Goal: Information Seeking & Learning: Learn about a topic

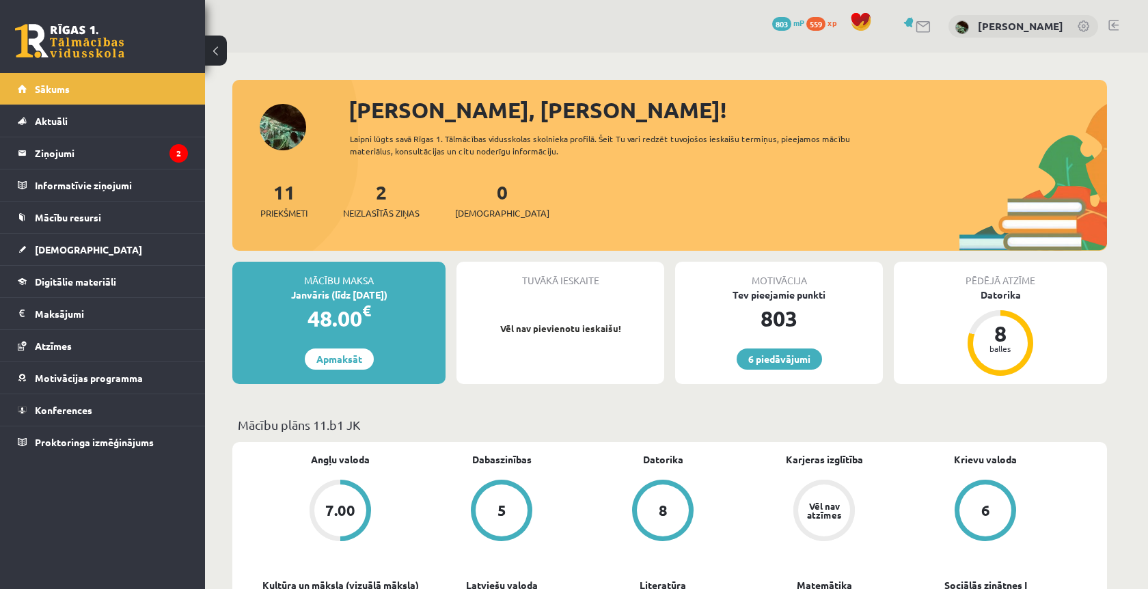
click at [383, 206] on div "2 Neizlasītās ziņas" at bounding box center [381, 199] width 77 height 42
click at [385, 193] on link "2 Neizlasītās ziņas" at bounding box center [381, 200] width 77 height 40
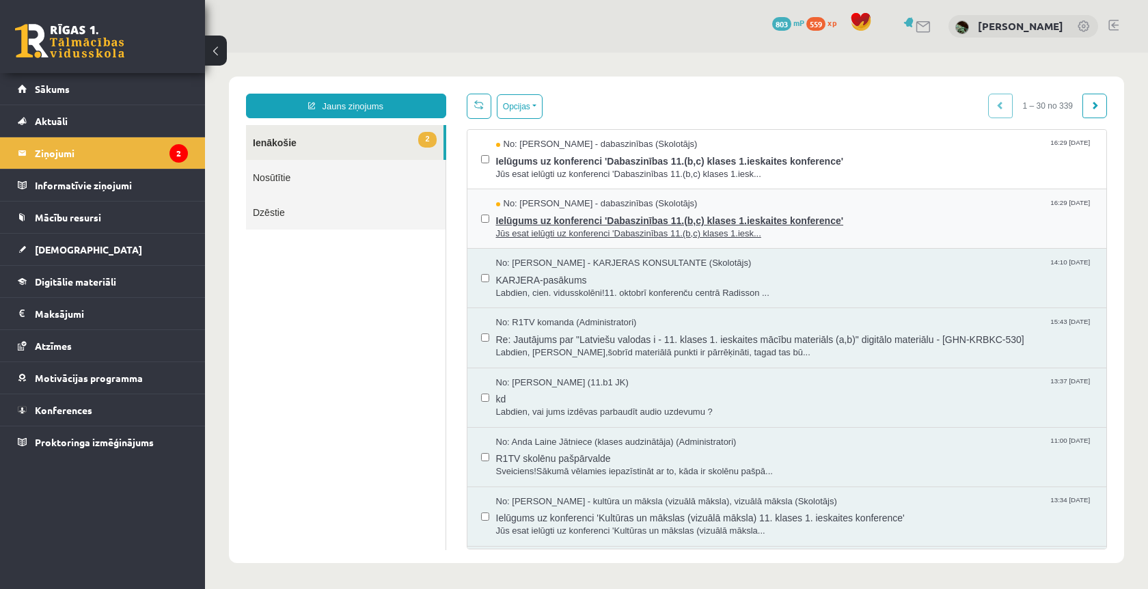
click at [804, 204] on div "No: [PERSON_NAME] - dabaszinības (Skolotājs) 16:29 [DATE]" at bounding box center [794, 204] width 597 height 13
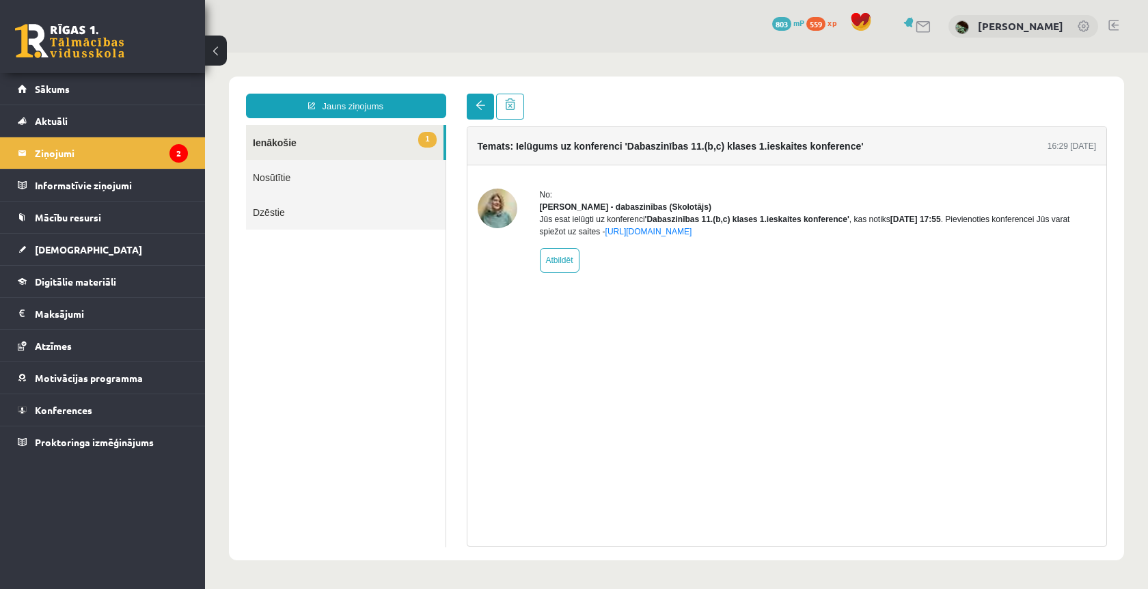
click at [469, 101] on link at bounding box center [480, 107] width 27 height 26
click at [476, 106] on span at bounding box center [481, 105] width 10 height 10
click at [382, 142] on link "1 Ienākošie" at bounding box center [345, 142] width 198 height 35
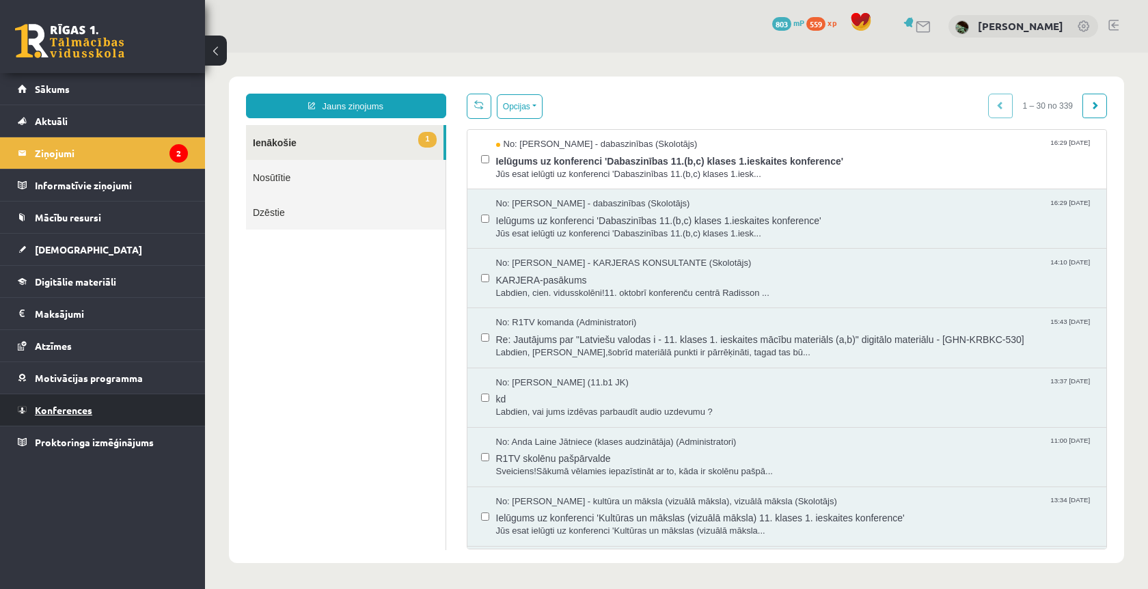
click at [120, 406] on link "Konferences" at bounding box center [103, 409] width 170 height 31
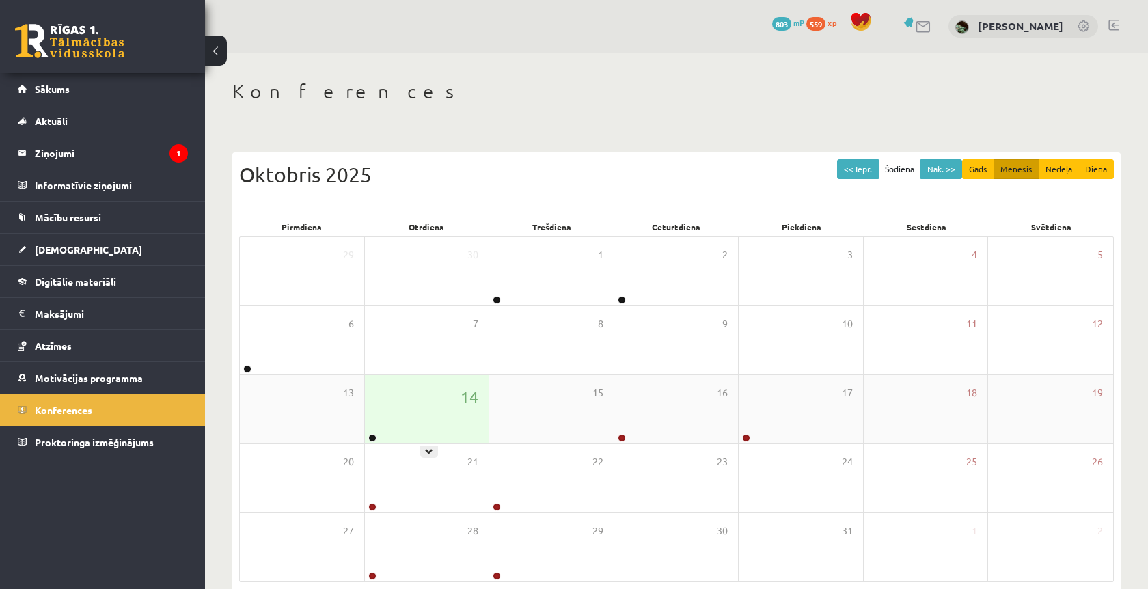
click at [381, 408] on div "14" at bounding box center [427, 409] width 124 height 68
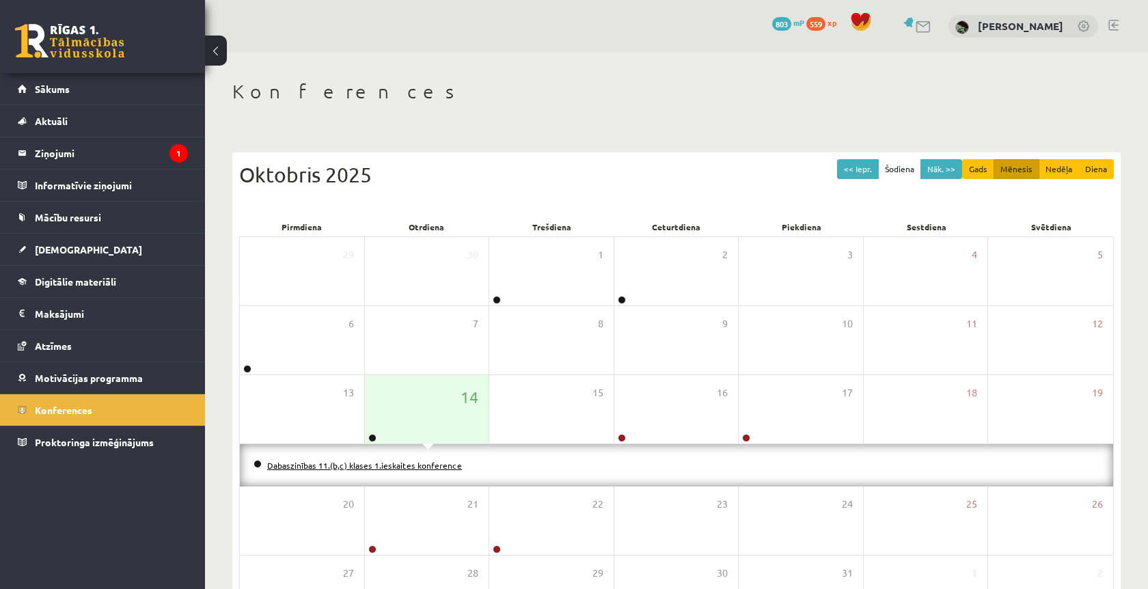
click at [346, 460] on link "Dabaszinības 11.(b,c) klases 1.ieskaites konference" at bounding box center [364, 465] width 195 height 11
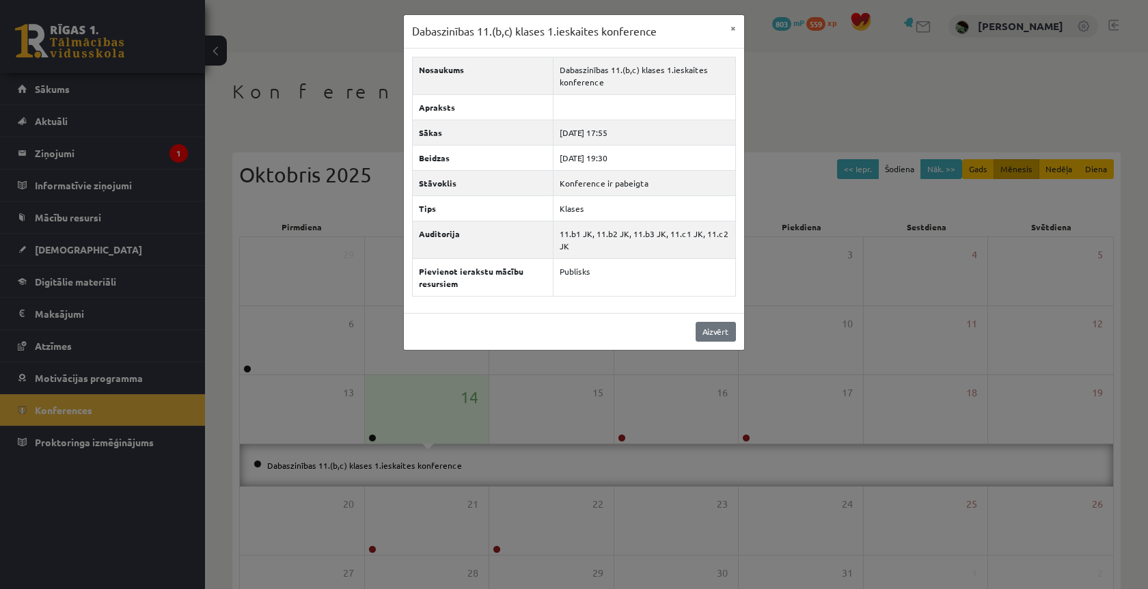
click at [715, 339] on link "Aizvērt" at bounding box center [716, 332] width 40 height 20
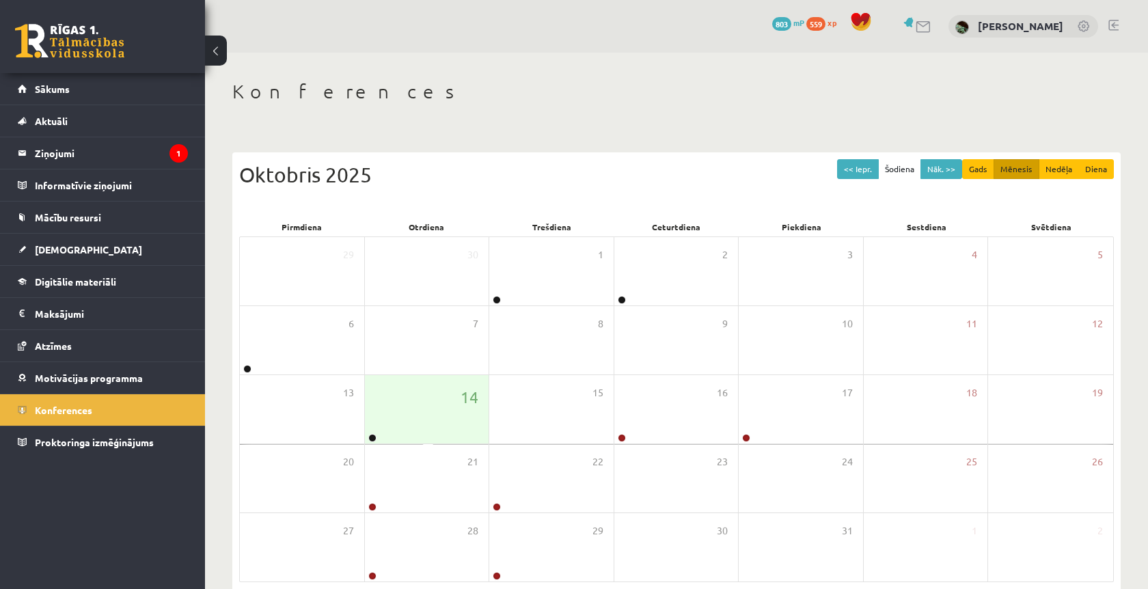
click at [703, 379] on div "16" at bounding box center [676, 409] width 124 height 68
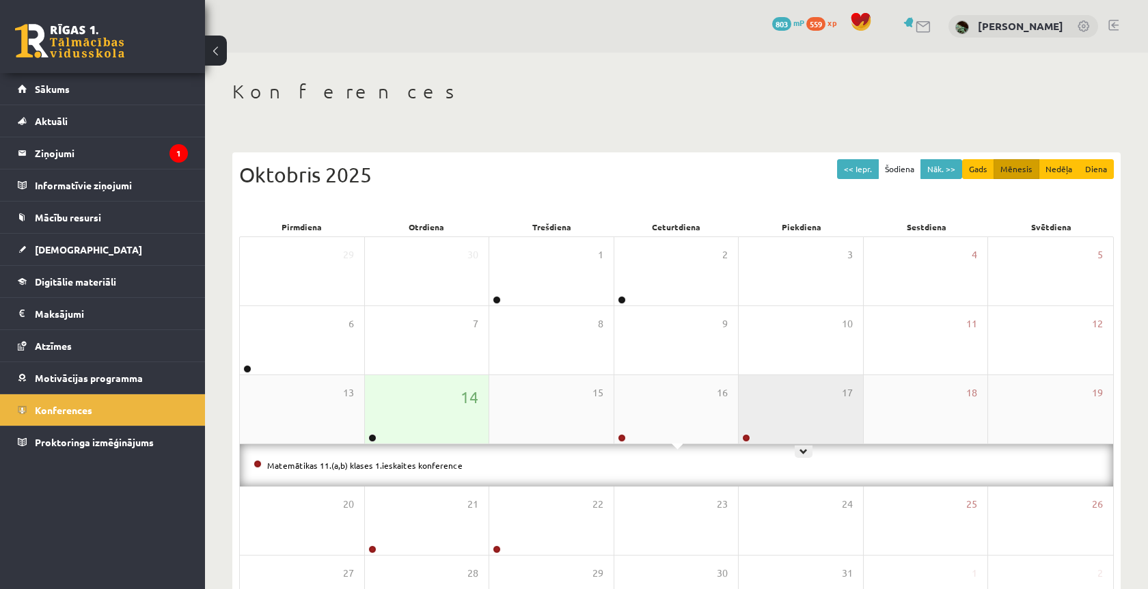
click at [782, 390] on div "17" at bounding box center [801, 409] width 124 height 68
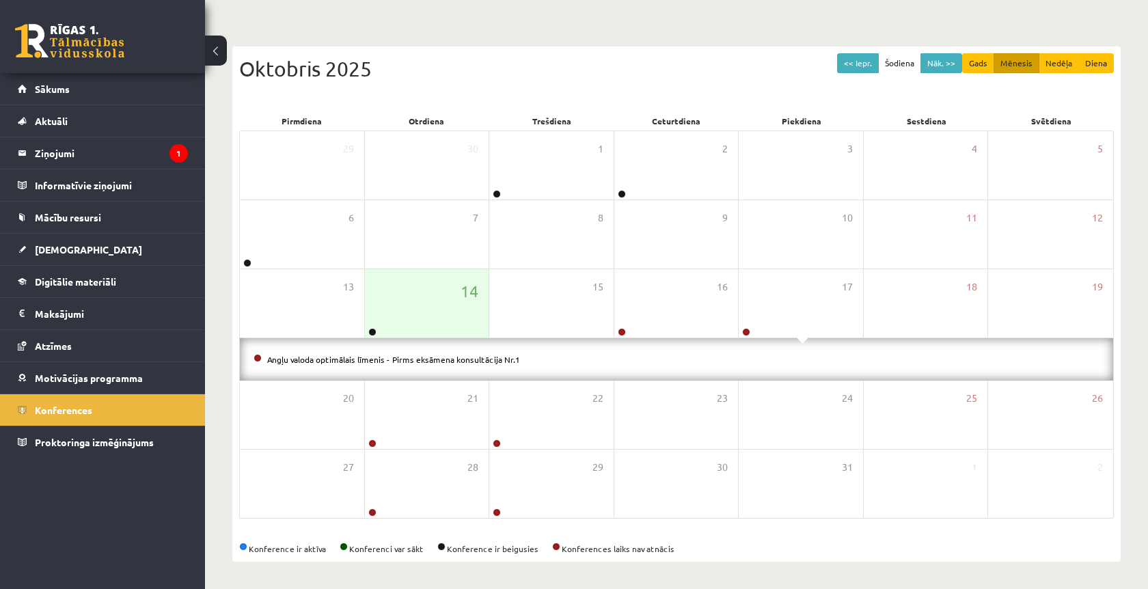
click at [401, 374] on div "Angļu valoda optimālais līmenis - Pirms eksāmena konsultācija Nr.1" at bounding box center [676, 359] width 873 height 42
click at [409, 390] on div "21" at bounding box center [427, 415] width 124 height 68
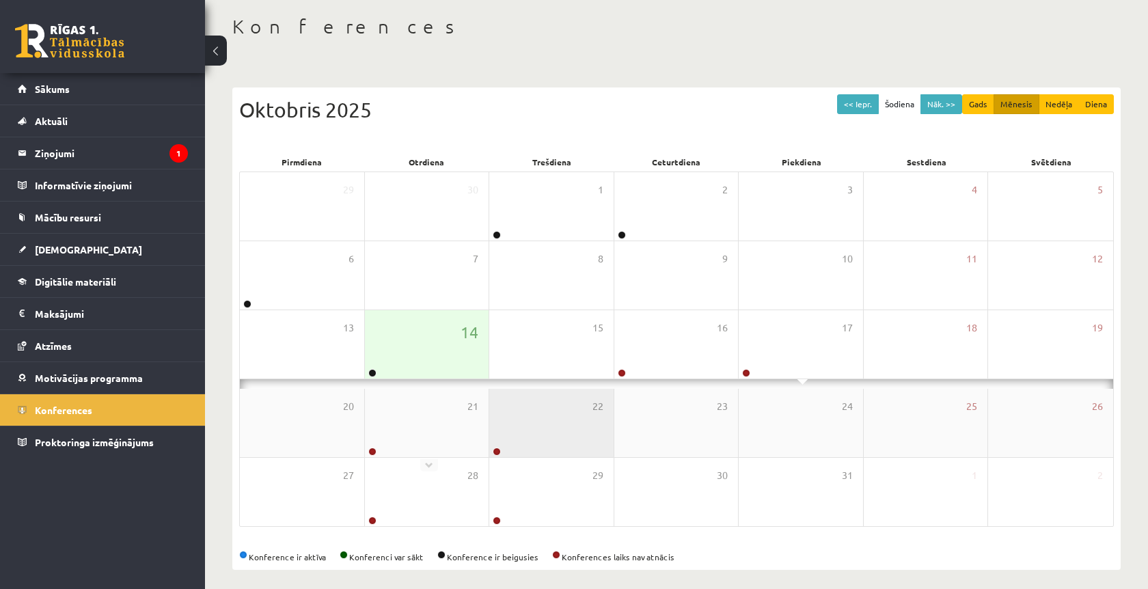
scroll to position [64, 0]
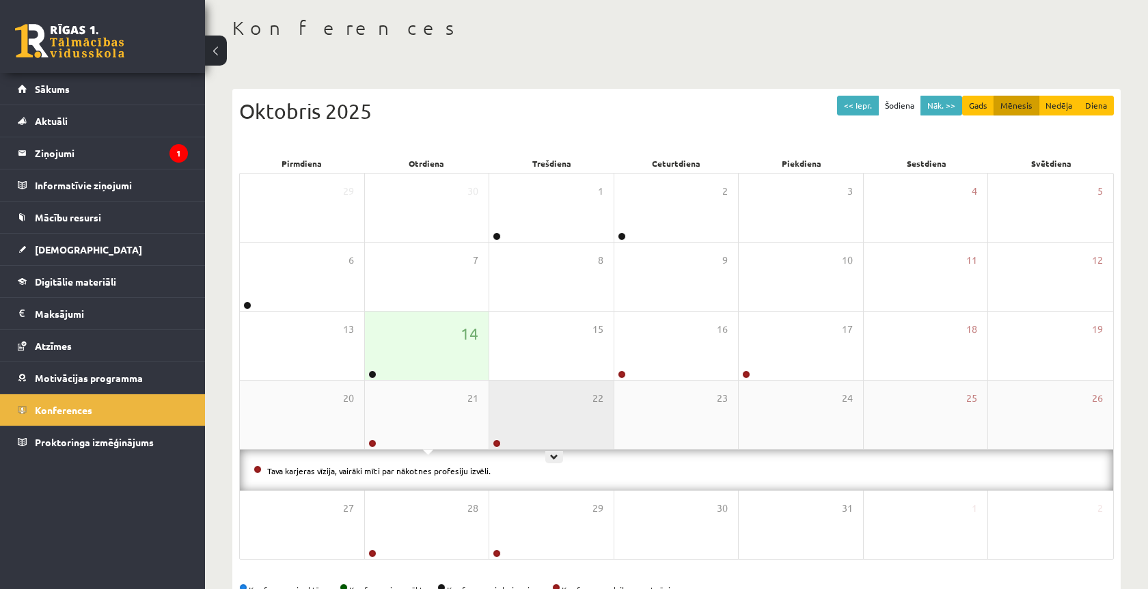
click at [534, 394] on div "22" at bounding box center [551, 415] width 124 height 68
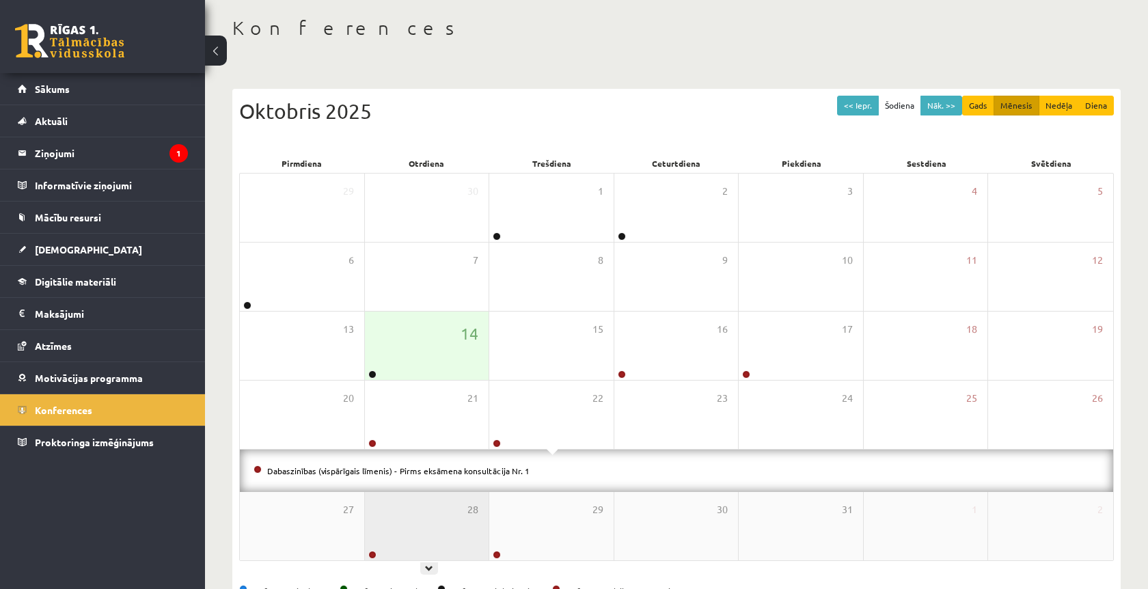
click at [370, 515] on div "28" at bounding box center [427, 526] width 124 height 68
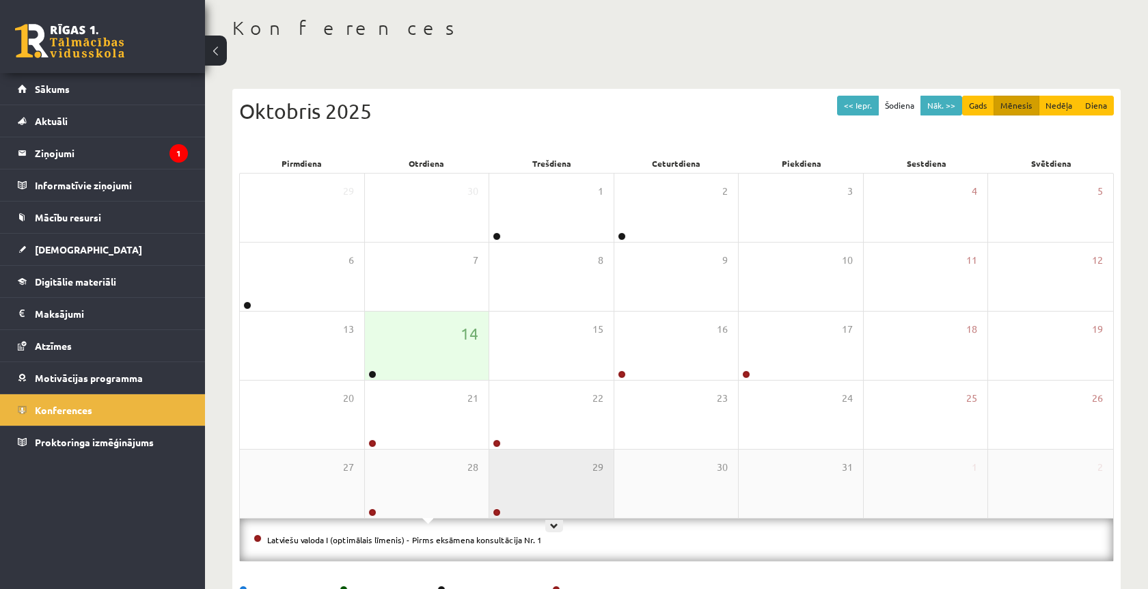
click at [575, 509] on div "29" at bounding box center [551, 484] width 124 height 68
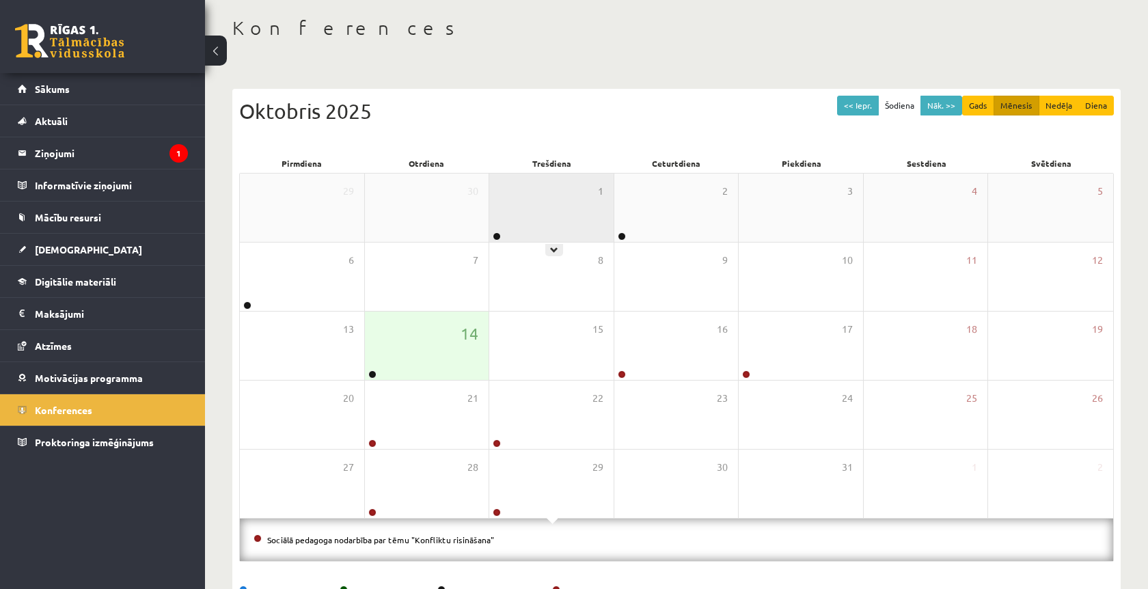
click at [523, 232] on div "1" at bounding box center [551, 208] width 124 height 68
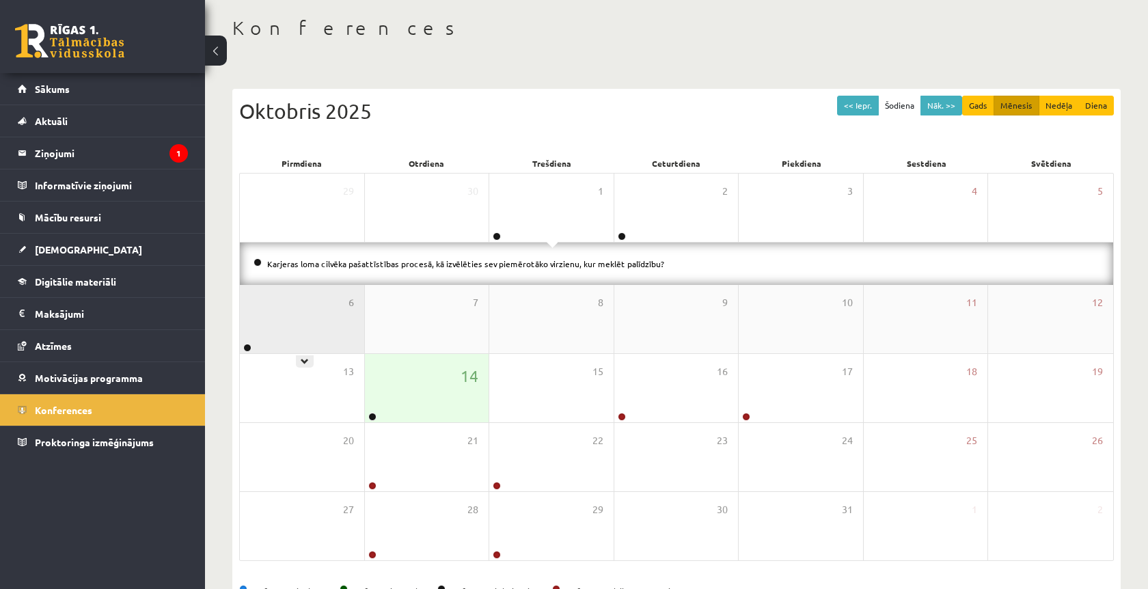
click at [293, 293] on div "6" at bounding box center [302, 319] width 124 height 68
